Goal: Task Accomplishment & Management: Complete application form

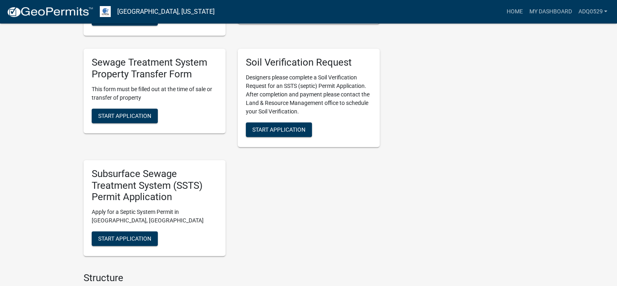
scroll to position [405, 0]
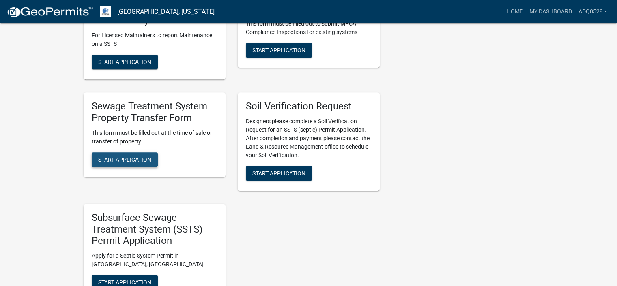
click at [135, 156] on span "Start Application" at bounding box center [124, 159] width 53 height 6
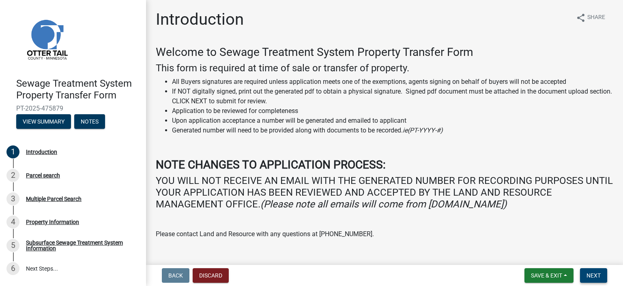
click at [590, 273] on span "Next" at bounding box center [593, 275] width 14 height 6
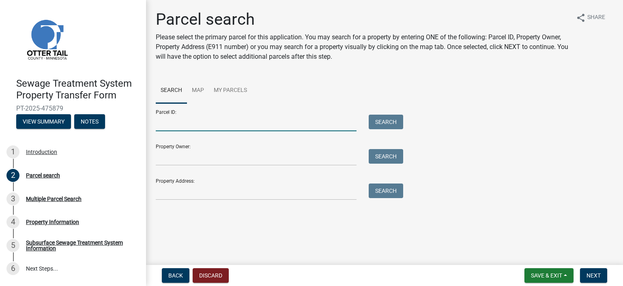
click at [226, 131] on input "Parcel ID:" at bounding box center [256, 123] width 201 height 17
paste input "11.000.34.0238.001"
type input "11.000.34.0238.001"
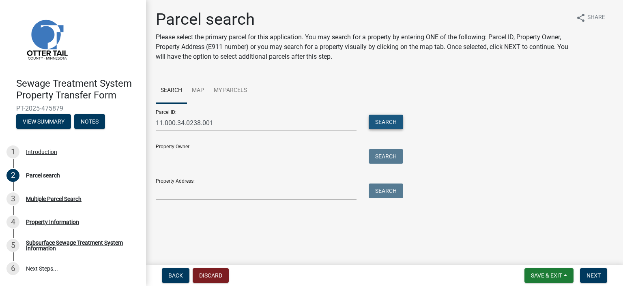
click at [382, 118] on button "Search" at bounding box center [386, 122] width 34 height 15
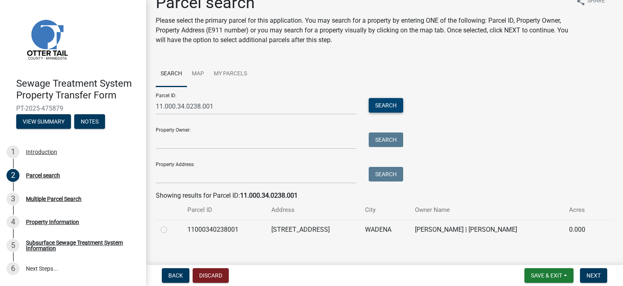
scroll to position [26, 0]
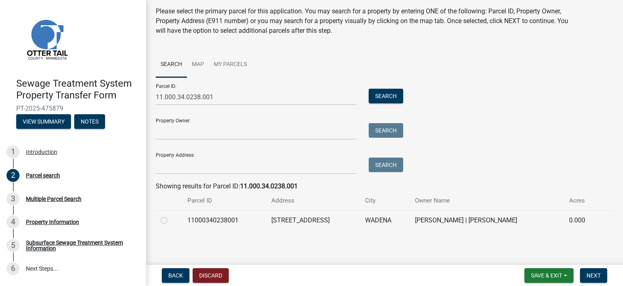
click at [170, 216] on label at bounding box center [170, 216] width 0 height 0
click at [170, 221] on input "radio" at bounding box center [172, 218] width 5 height 5
radio input "true"
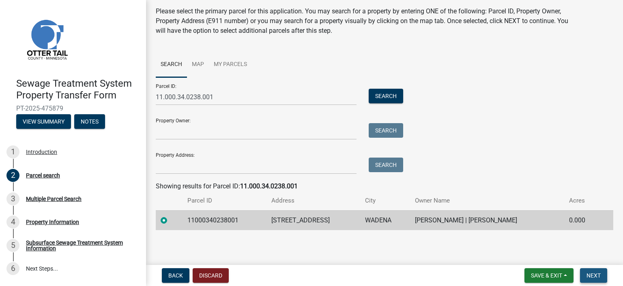
click at [595, 271] on button "Next" at bounding box center [593, 275] width 27 height 15
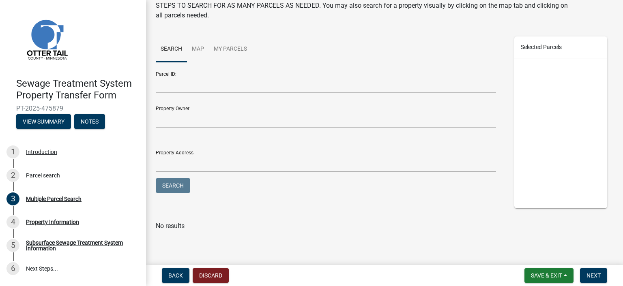
scroll to position [62, 0]
click at [601, 278] on button "Next" at bounding box center [593, 275] width 27 height 15
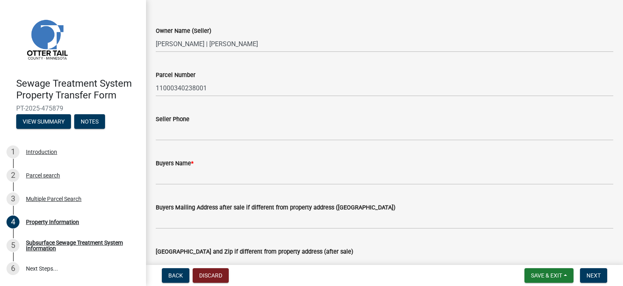
scroll to position [81, 0]
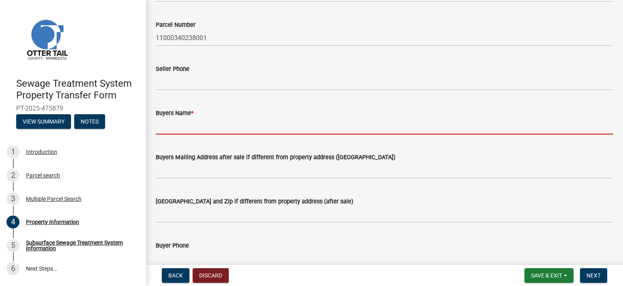
click at [228, 120] on input "Buyers Name *" at bounding box center [384, 126] width 457 height 17
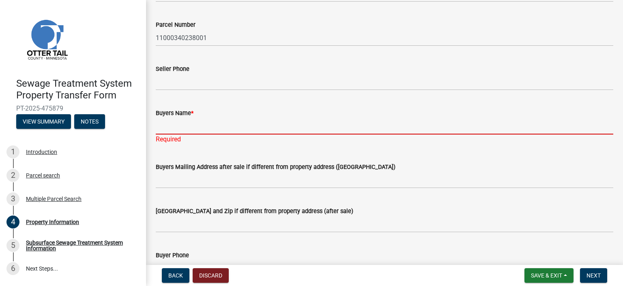
click at [196, 126] on input "Buyers Name *" at bounding box center [384, 126] width 457 height 17
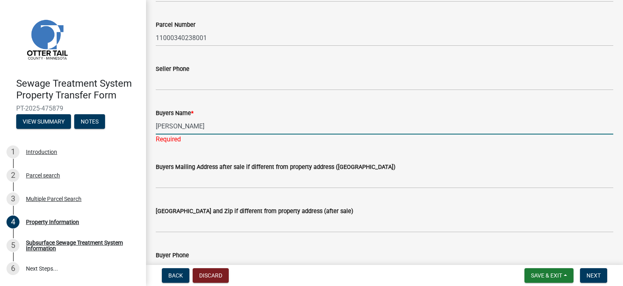
type input "[PERSON_NAME]"
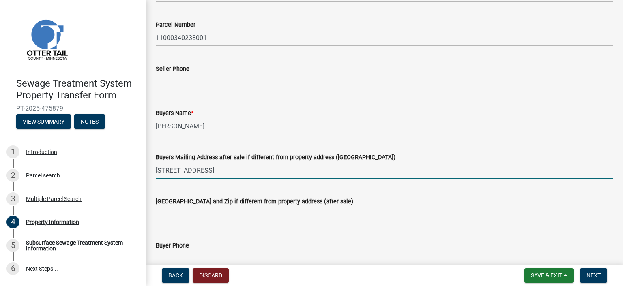
type input "[STREET_ADDRESS]"
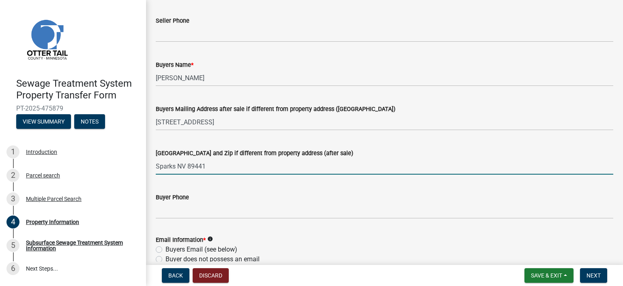
scroll to position [203, 0]
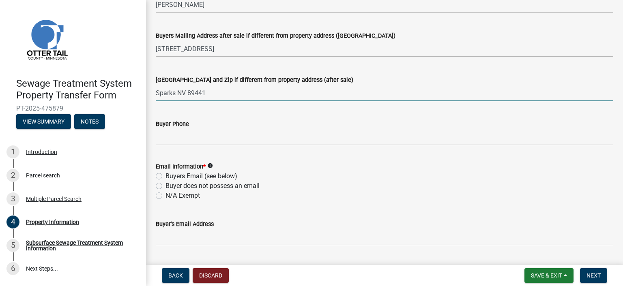
type input "Sparks NV 89441"
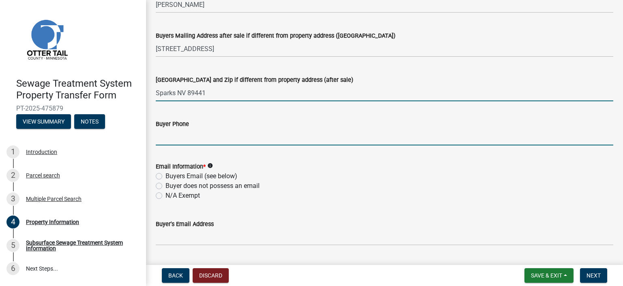
click at [221, 139] on input "Buyer Phone" at bounding box center [384, 137] width 457 height 17
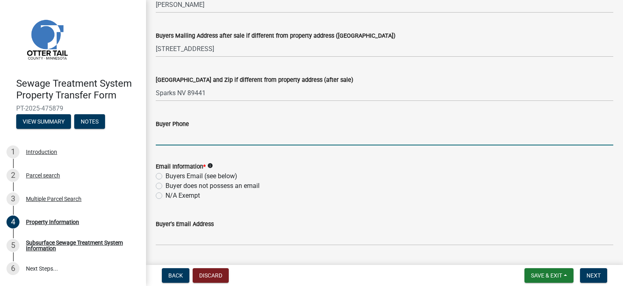
click at [185, 176] on label "Buyers Email (see below)" at bounding box center [201, 177] width 72 height 10
click at [171, 176] on input "Buyers Email (see below)" at bounding box center [167, 174] width 5 height 5
radio input "true"
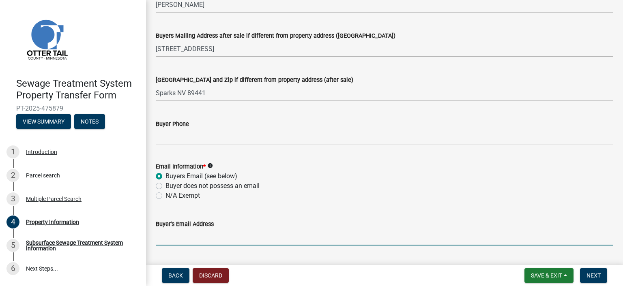
click at [201, 243] on input "Buyer's Email Address" at bounding box center [384, 237] width 457 height 17
paste input "[EMAIL_ADDRESS][DOMAIN_NAME]"
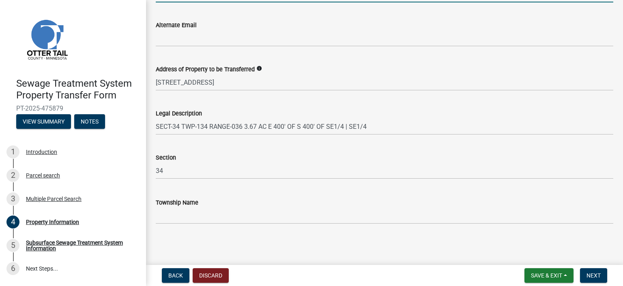
scroll to position [446, 0]
type input "[EMAIL_ADDRESS][DOMAIN_NAME]"
click at [596, 274] on span "Next" at bounding box center [593, 275] width 14 height 6
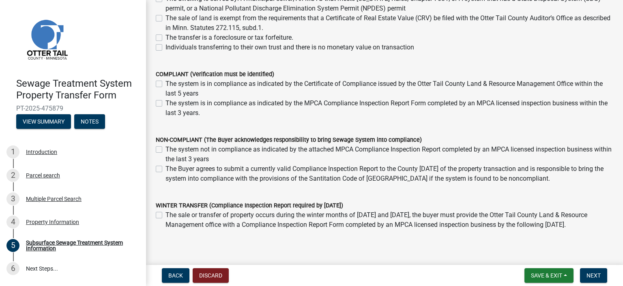
scroll to position [122, 0]
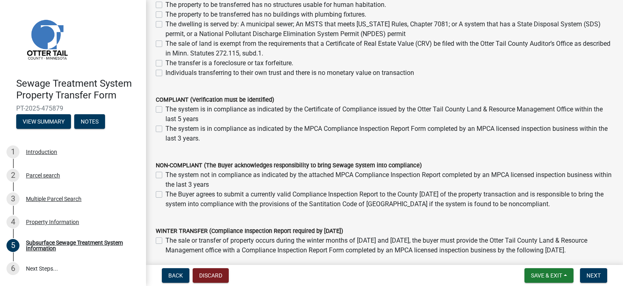
click at [165, 129] on label "The system is in compliance as indicated by the MPCA Compliance Inspection Repo…" at bounding box center [389, 133] width 448 height 19
click at [165, 129] on input "The system is in compliance as indicated by the MPCA Compliance Inspection Repo…" at bounding box center [167, 126] width 5 height 5
checkbox input "true"
checkbox input "false"
checkbox input "true"
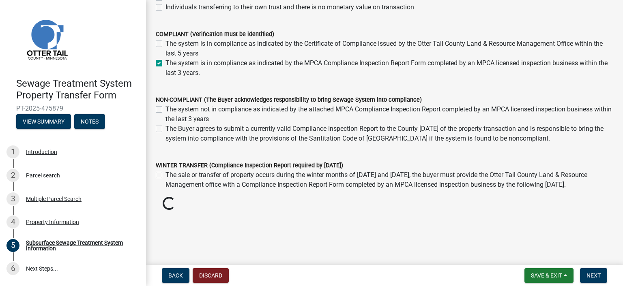
scroll to position [180, 0]
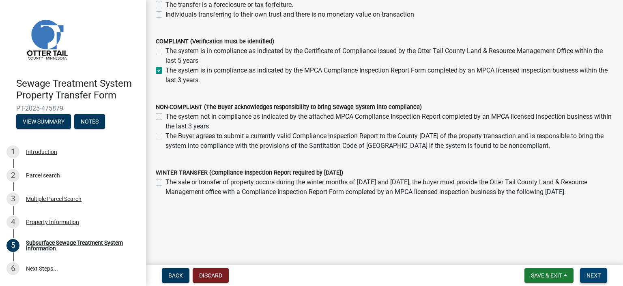
click at [594, 274] on span "Next" at bounding box center [593, 275] width 14 height 6
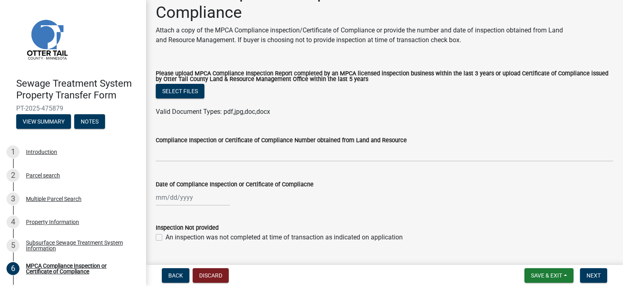
scroll to position [41, 0]
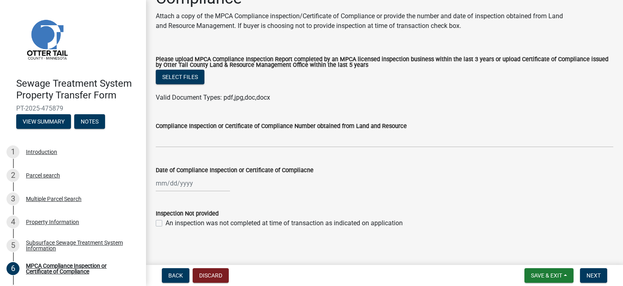
click at [161, 185] on div at bounding box center [193, 183] width 74 height 17
select select "9"
select select "2025"
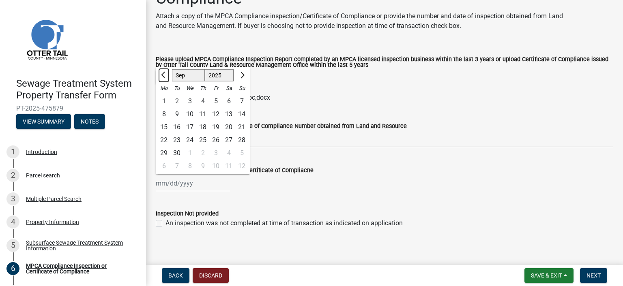
click at [161, 77] on button "Previous month" at bounding box center [164, 75] width 10 height 13
select select "8"
click at [178, 126] on div "12" at bounding box center [176, 127] width 13 height 13
type input "[DATE]"
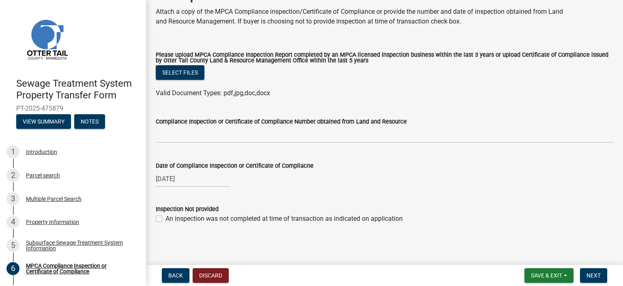
scroll to position [46, 0]
click at [175, 71] on button "Select files" at bounding box center [180, 71] width 49 height 15
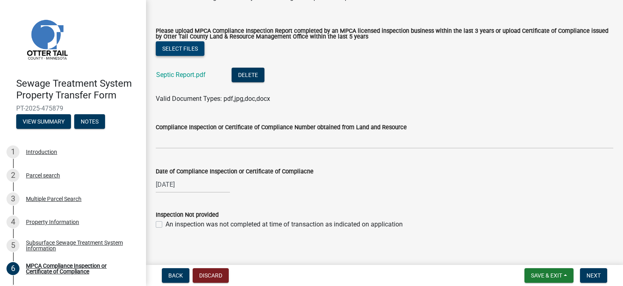
scroll to position [76, 0]
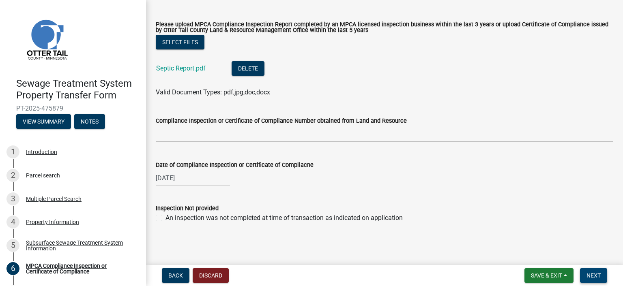
click at [583, 269] on button "Next" at bounding box center [593, 275] width 27 height 15
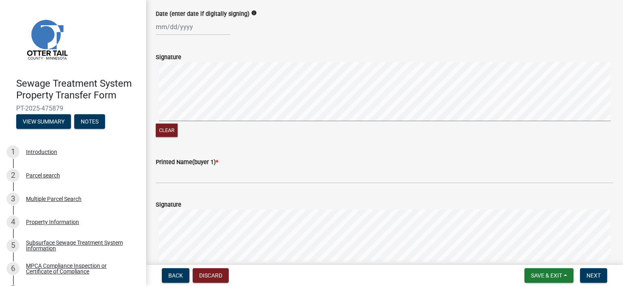
scroll to position [81, 0]
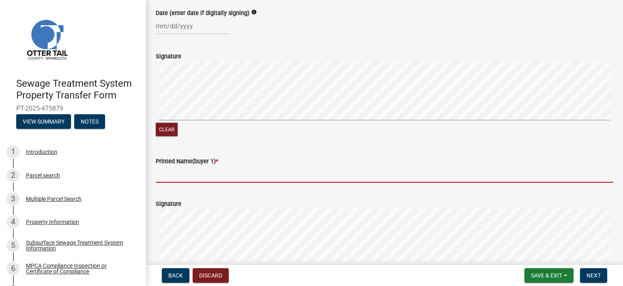
click at [217, 183] on input "Printed Name(buyer 1) *" at bounding box center [384, 174] width 457 height 17
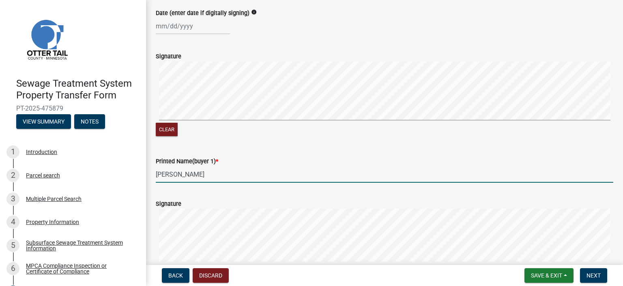
type input "[PERSON_NAME]"
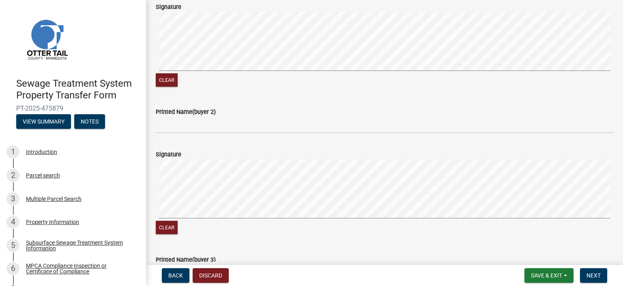
scroll to position [284, 0]
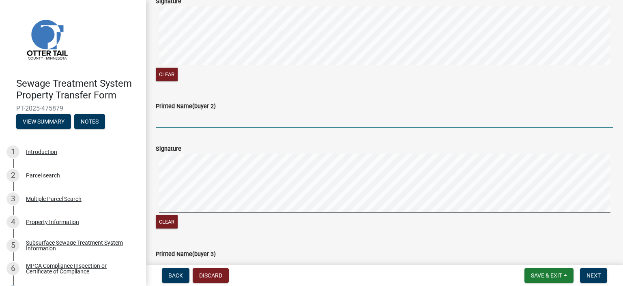
click at [197, 126] on input "Printed Name(buyer 2)" at bounding box center [384, 119] width 457 height 17
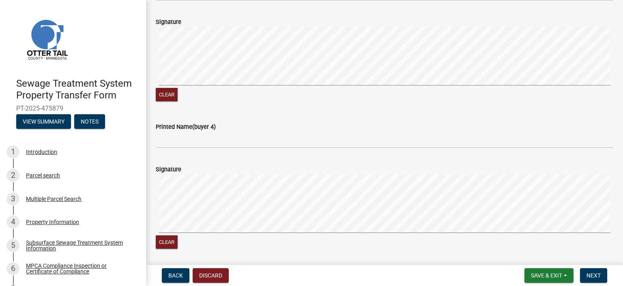
scroll to position [649, 0]
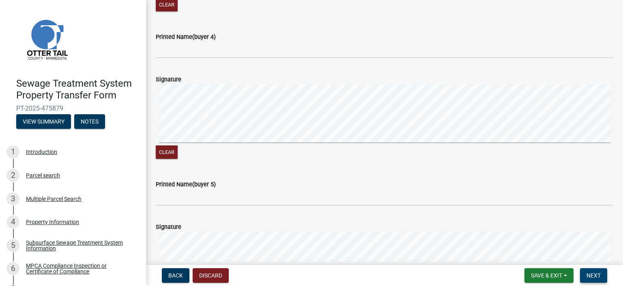
type input "[PERSON_NAME]"
click at [592, 272] on span "Next" at bounding box center [593, 275] width 14 height 6
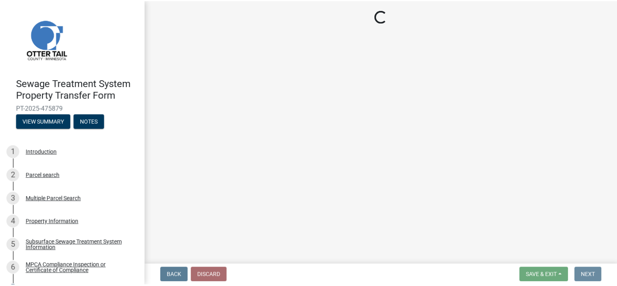
scroll to position [0, 0]
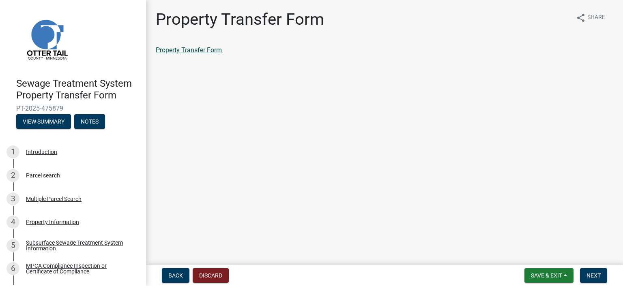
click at [217, 47] on link "Property Transfer Form" at bounding box center [189, 50] width 66 height 8
click at [563, 270] on button "Save & Exit" at bounding box center [548, 275] width 49 height 15
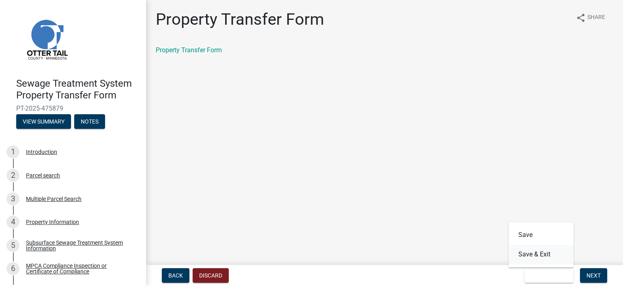
click at [544, 254] on button "Save & Exit" at bounding box center [540, 254] width 65 height 19
